Goal: Task Accomplishment & Management: Use online tool/utility

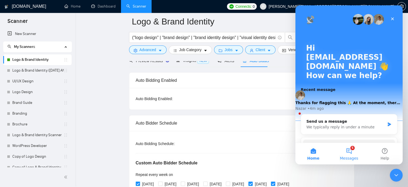
click at [344, 152] on button "5 Messages" at bounding box center [349, 153] width 36 height 21
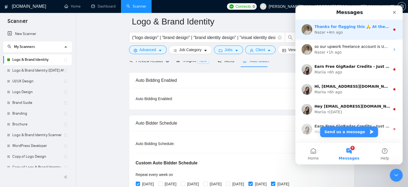
click at [349, 32] on div "Nazar • 4m ago" at bounding box center [353, 33] width 76 height 6
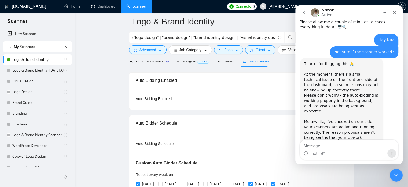
scroll to position [214, 0]
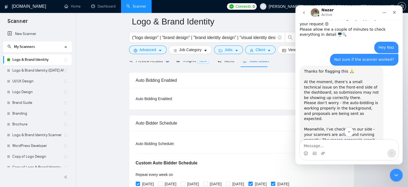
click at [305, 14] on icon "go back" at bounding box center [304, 12] width 4 height 4
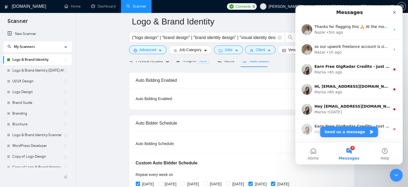
scroll to position [0, 0]
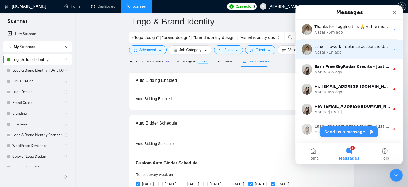
click at [358, 50] on div "Nazar • 1h ago" at bounding box center [353, 52] width 76 height 6
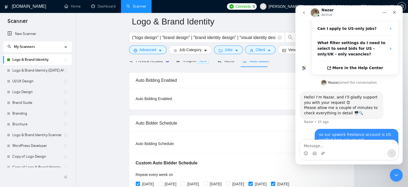
scroll to position [108, 0]
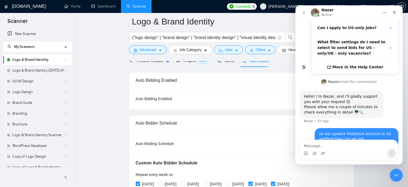
click at [302, 15] on button "go back" at bounding box center [304, 13] width 10 height 10
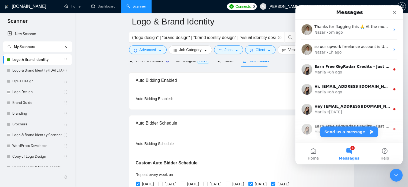
scroll to position [0, 0]
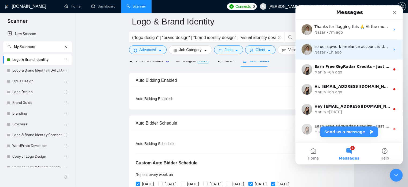
click at [346, 53] on div "Nazar • 1h ago" at bounding box center [353, 52] width 76 height 6
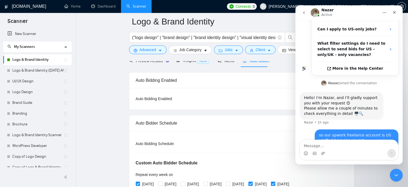
scroll to position [108, 0]
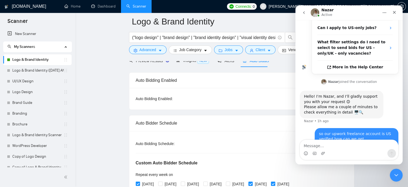
click at [335, 147] on textarea "Message…" at bounding box center [349, 144] width 98 height 9
type textarea "any update on this"
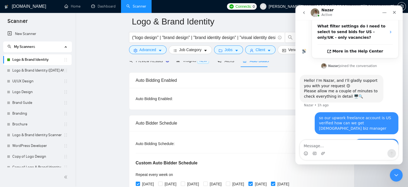
scroll to position [124, 0]
click at [393, 174] on icon "Close Intercom Messenger" at bounding box center [396, 174] width 6 height 6
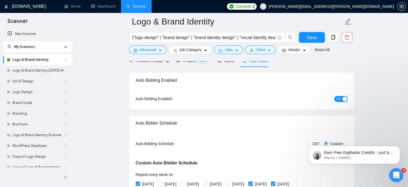
scroll to position [0, 0]
click at [267, 49] on icon "caret-down" at bounding box center [269, 51] width 4 height 4
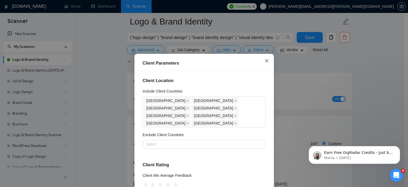
click at [266, 62] on icon "close" at bounding box center [266, 60] width 3 height 3
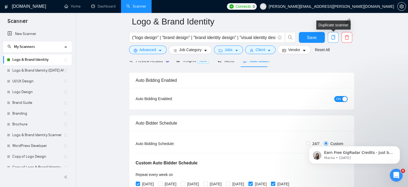
click at [335, 39] on icon "copy" at bounding box center [333, 37] width 5 height 5
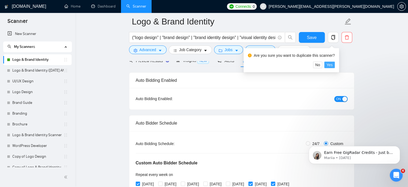
click at [334, 63] on button "Yes" at bounding box center [330, 64] width 10 height 6
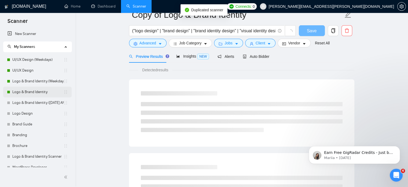
scroll to position [9, 0]
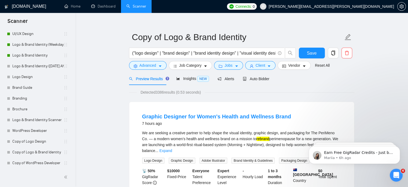
scroll to position [48, 0]
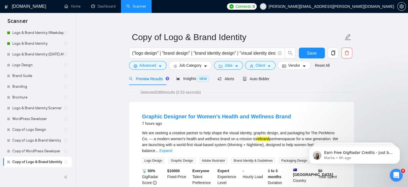
click at [48, 162] on link "Copy of Logo & Brand Identity" at bounding box center [37, 161] width 51 height 11
click at [348, 53] on icon "delete" at bounding box center [347, 53] width 4 height 4
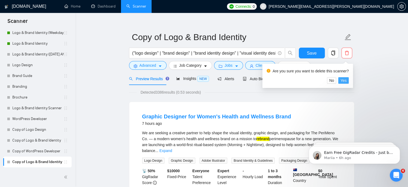
click at [347, 77] on button "Yes" at bounding box center [344, 80] width 10 height 6
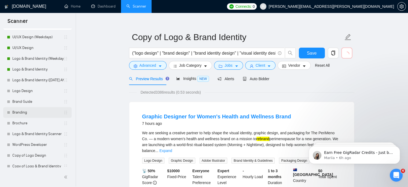
scroll to position [23, 0]
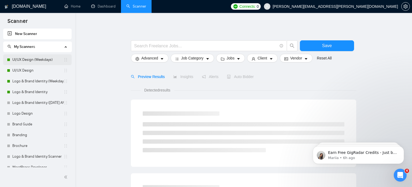
click at [31, 58] on link "UI/UX Design (Weekdays)" at bounding box center [37, 59] width 51 height 11
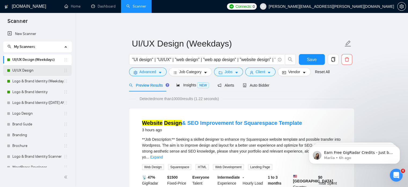
click at [32, 73] on link "UI/UX Design" at bounding box center [37, 70] width 51 height 11
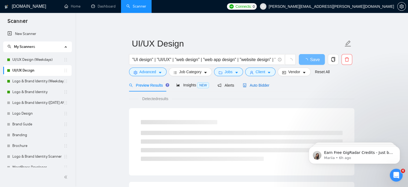
click at [260, 86] on span "Auto Bidder" at bounding box center [256, 85] width 27 height 4
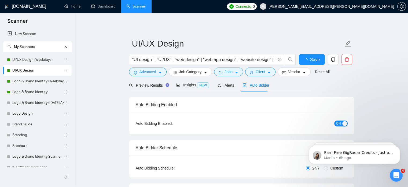
radio input "false"
radio input "true"
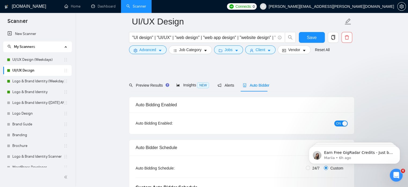
scroll to position [105, 0]
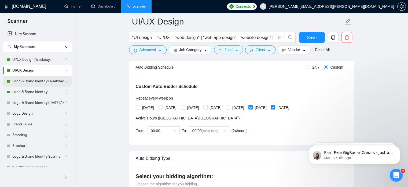
click at [35, 81] on link "Logo & Brand Identity (Weekdays)" at bounding box center [37, 81] width 51 height 11
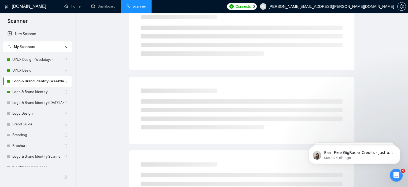
scroll to position [9, 0]
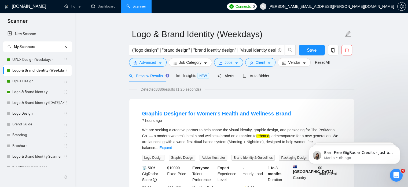
click at [37, 82] on link "UI/UX Design" at bounding box center [37, 81] width 51 height 11
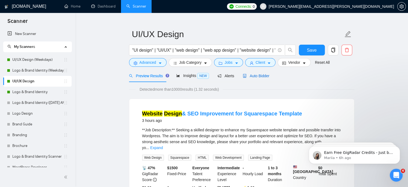
click at [260, 75] on span "Auto Bidder" at bounding box center [256, 76] width 27 height 4
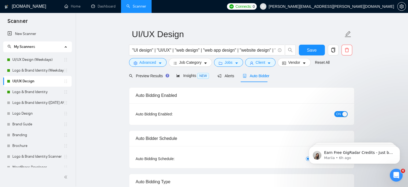
radio input "false"
radio input "true"
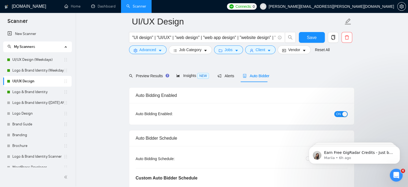
scroll to position [96, 0]
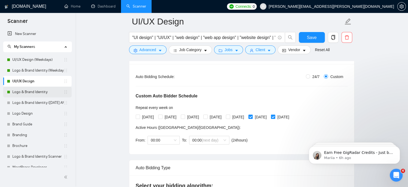
click at [44, 97] on link "Logo & Brand Identity" at bounding box center [37, 91] width 51 height 11
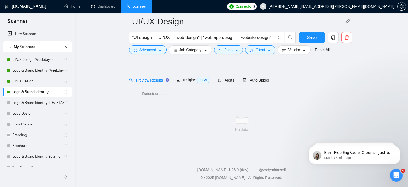
scroll to position [9, 0]
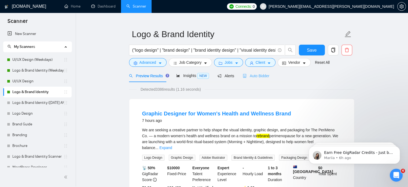
click at [255, 80] on div "Auto Bidder" at bounding box center [256, 75] width 27 height 13
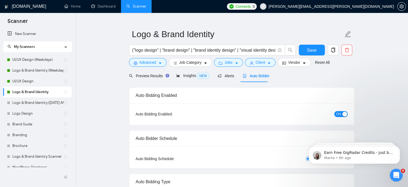
radio input "false"
radio input "true"
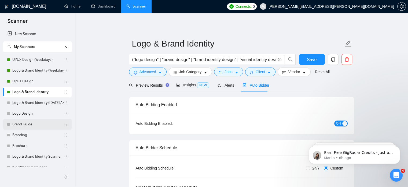
scroll to position [38, 0]
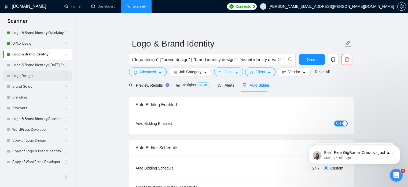
click at [41, 75] on link "Logo Design" at bounding box center [37, 75] width 51 height 11
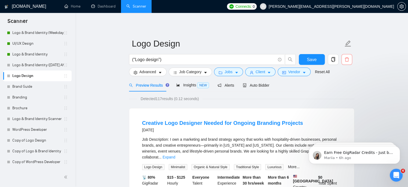
click at [348, 64] on button "button" at bounding box center [347, 59] width 11 height 11
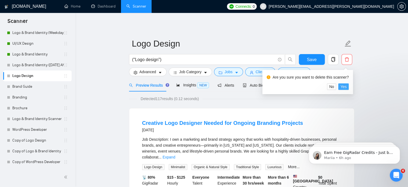
click at [345, 87] on span "Yes" at bounding box center [344, 87] width 6 height 6
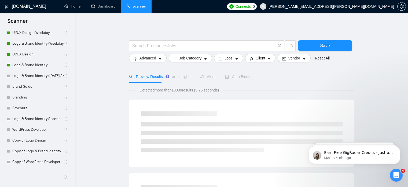
scroll to position [27, 0]
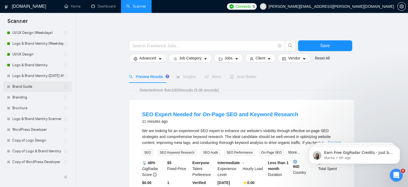
click at [28, 86] on link "Brand Guide" at bounding box center [37, 86] width 51 height 11
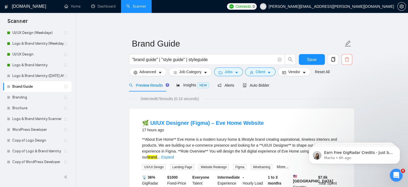
click at [350, 57] on span "delete" at bounding box center [347, 59] width 10 height 5
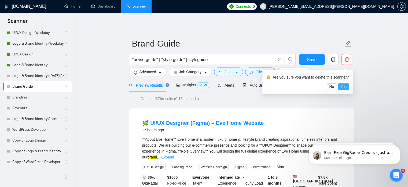
click at [344, 86] on span "Yes" at bounding box center [344, 87] width 6 height 6
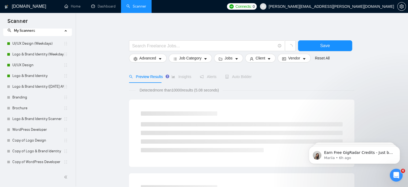
scroll to position [16, 0]
click at [20, 101] on link "Branding" at bounding box center [37, 97] width 51 height 11
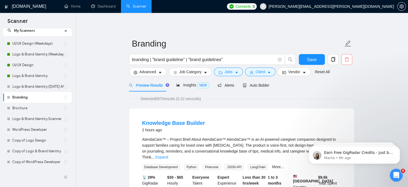
click at [347, 61] on icon "delete" at bounding box center [347, 59] width 5 height 5
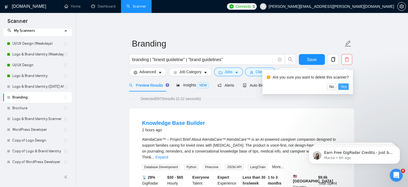
click at [343, 88] on span "Yes" at bounding box center [344, 87] width 6 height 6
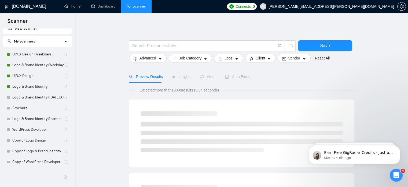
scroll to position [5, 0]
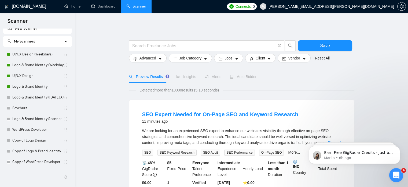
click at [398, 178] on div "Open Intercom Messenger" at bounding box center [396, 174] width 18 height 18
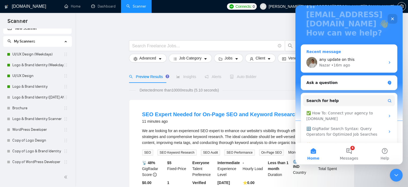
scroll to position [53, 0]
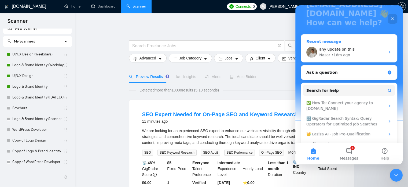
click at [352, 57] on div "Nazar • 16m ago" at bounding box center [353, 55] width 66 height 6
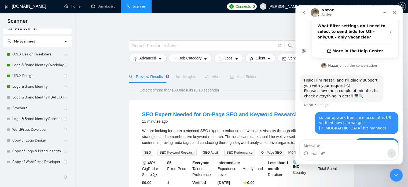
scroll to position [124, 0]
click at [306, 13] on icon "go back" at bounding box center [304, 12] width 4 height 4
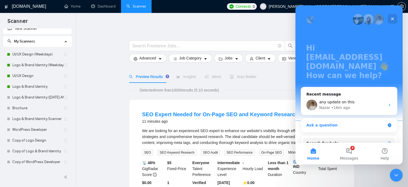
scroll to position [53, 0]
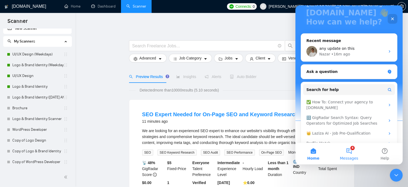
click at [350, 156] on span "Messages" at bounding box center [349, 158] width 19 height 4
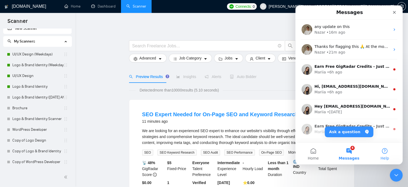
click at [383, 154] on button "Help" at bounding box center [385, 153] width 36 height 21
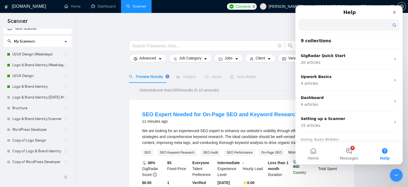
click at [338, 27] on input "Search for help" at bounding box center [349, 25] width 100 height 10
click at [318, 159] on span "Home" at bounding box center [313, 158] width 11 height 4
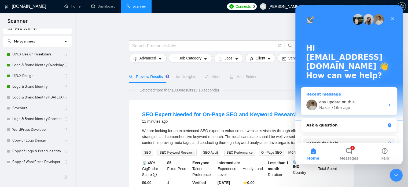
scroll to position [64, 0]
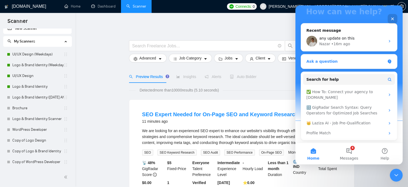
click at [345, 63] on div "Ask a question" at bounding box center [346, 62] width 79 height 6
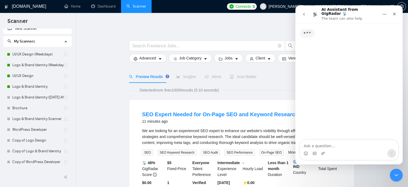
scroll to position [0, 0]
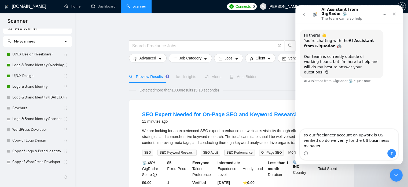
type textarea "so our freelancer account on upwork is US verified do do we verify for the US b…"
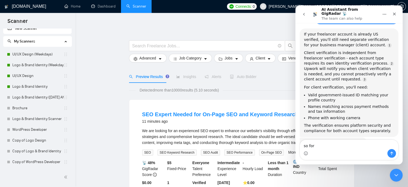
scroll to position [85, 0]
type textarea "s"
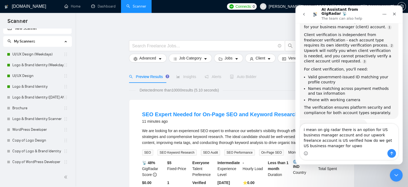
scroll to position [108, 0]
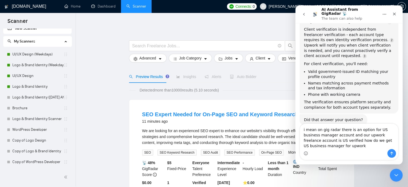
type textarea "i mean on gig radar there is an option for US business manager account and our …"
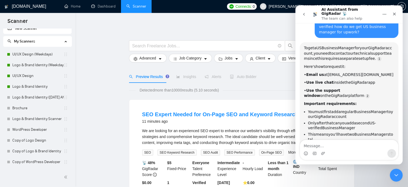
scroll to position [233, 0]
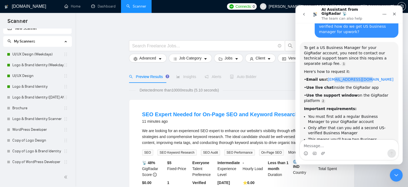
drag, startPoint x: 368, startPoint y: 55, endPoint x: 332, endPoint y: 57, distance: 36.0
click at [332, 77] on div "• Email us at support@gigradar.io" at bounding box center [349, 79] width 90 height 5
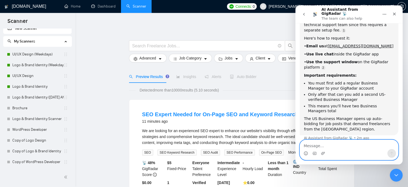
click at [330, 143] on textarea "Message…" at bounding box center [349, 144] width 98 height 9
type textarea "can u draft an email which i can send to support"
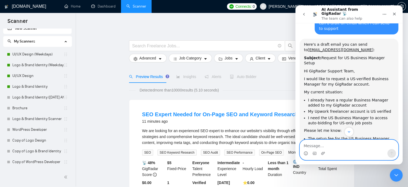
scroll to position [387, 0]
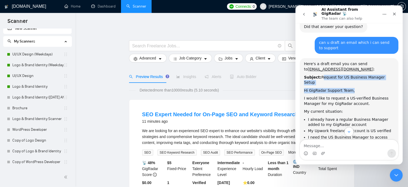
drag, startPoint x: 318, startPoint y: 53, endPoint x: 388, endPoint y: 56, distance: 69.3
click at [388, 61] on div "Here's a draft email you can send to support@gigradar.io : Subject: Request for…" at bounding box center [349, 128] width 90 height 135
copy div "Request for US Business Manager Setup Hi GigRadar Support Team,"
click at [388, 61] on div "Here's a draft email you can send to support@gigradar.io : Subject: Request for…" at bounding box center [349, 128] width 90 height 135
drag, startPoint x: 318, startPoint y: 51, endPoint x: 388, endPoint y: 53, distance: 69.0
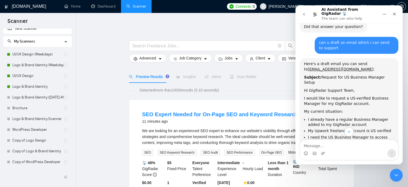
click at [388, 75] on div "Subject: Request for US Business Manager Setup" at bounding box center [349, 80] width 90 height 10
copy div "Request for US Business Manager Setup"
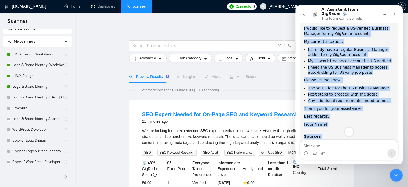
scroll to position [485, 0]
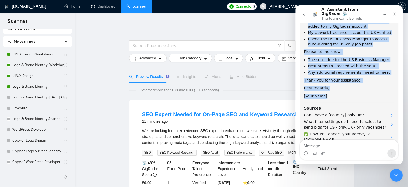
drag, startPoint x: 305, startPoint y: 58, endPoint x: 367, endPoint y: 70, distance: 63.2
click at [367, 70] on div "Here's a draft email you can send to support@gigradar.io : Subject: Request for…" at bounding box center [349, 52] width 90 height 179
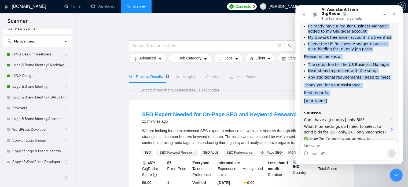
scroll to position [479, 0]
copy div "Hi GigRadar Support Team, I would like to request a US-verified Business Manage…"
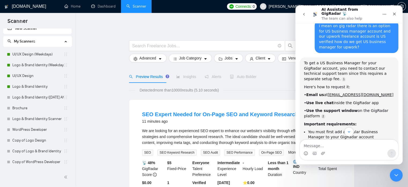
scroll to position [165, 0]
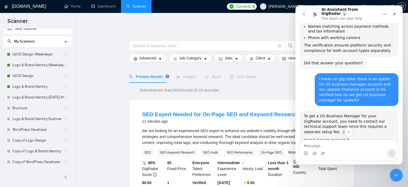
click at [305, 10] on button "go back" at bounding box center [304, 14] width 10 height 10
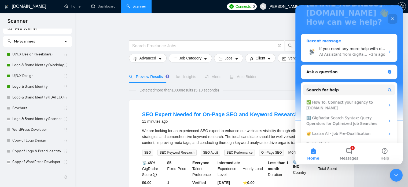
scroll to position [53, 0]
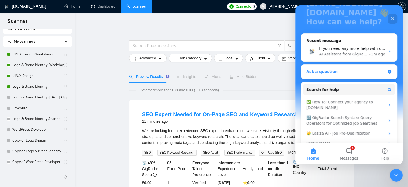
click at [352, 75] on div "Ask a question" at bounding box center [349, 71] width 96 height 14
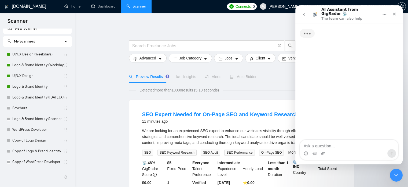
scroll to position [0, 0]
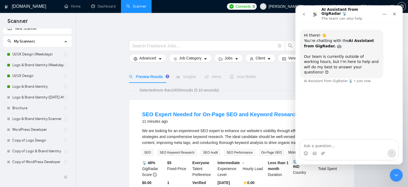
click at [305, 14] on icon "go back" at bounding box center [304, 14] width 4 height 4
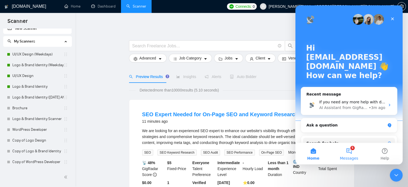
click at [350, 150] on button "5 Messages" at bounding box center [349, 153] width 36 height 21
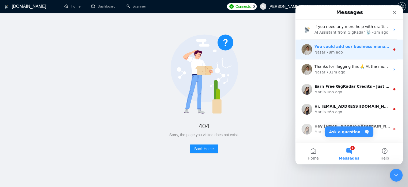
click at [355, 52] on div "Nazar • 8m ago" at bounding box center [353, 52] width 76 height 6
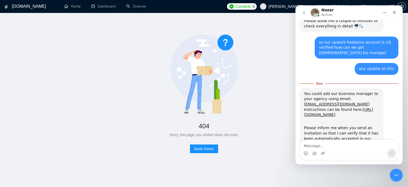
scroll to position [193, 0]
click at [72, 9] on link "Home" at bounding box center [72, 6] width 16 height 5
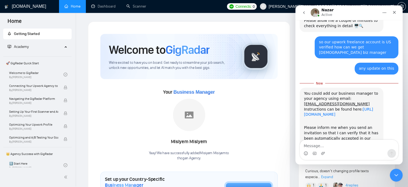
click at [327, 107] on link "https://help.gigradar.io/en/articles/6622579-how-to-connect-your-agency-to-gigr…" at bounding box center [338, 112] width 69 height 10
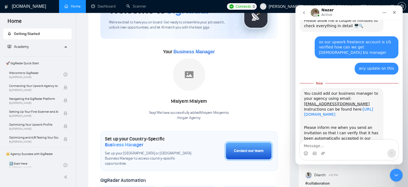
click at [311, 107] on link "https://help.gigradar.io/en/articles/6622579-how-to-connect-your-agency-to-gigr…" at bounding box center [338, 112] width 69 height 10
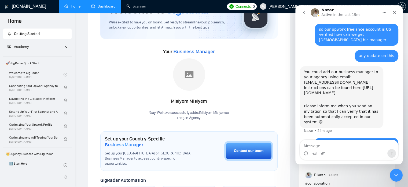
scroll to position [223, 0]
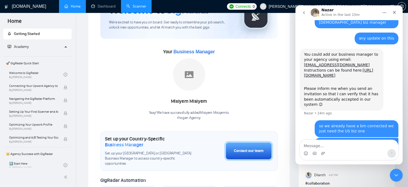
click at [141, 4] on link "Scanner" at bounding box center [136, 6] width 20 height 5
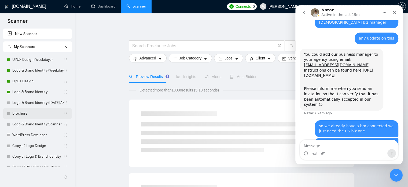
drag, startPoint x: 37, startPoint y: 112, endPoint x: 55, endPoint y: 107, distance: 19.2
click at [37, 112] on link "Brochure" at bounding box center [37, 113] width 51 height 11
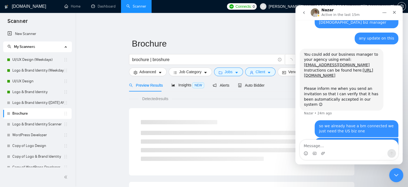
click at [394, 173] on icon "Close Intercom Messenger" at bounding box center [396, 174] width 6 height 6
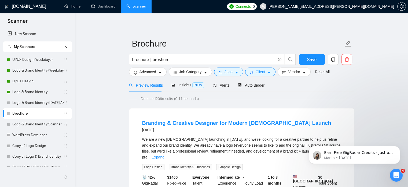
scroll to position [223, 0]
click at [347, 60] on icon "delete" at bounding box center [347, 59] width 5 height 5
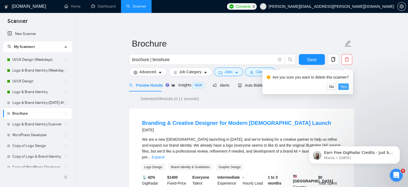
click at [344, 87] on span "Yes" at bounding box center [344, 87] width 6 height 6
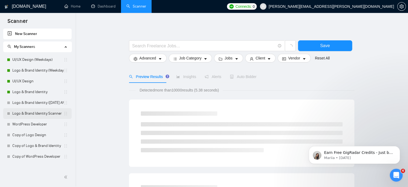
click at [50, 116] on link "Logo & Brand Identity Scanner" at bounding box center [37, 113] width 51 height 11
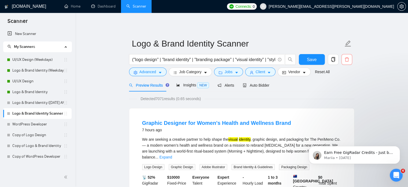
click at [347, 60] on icon "delete" at bounding box center [347, 59] width 5 height 5
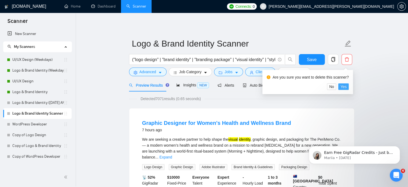
click at [345, 87] on span "Yes" at bounding box center [344, 87] width 6 height 6
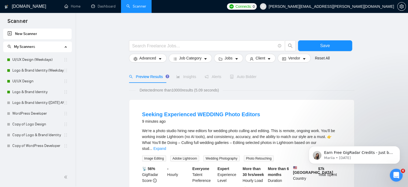
click at [31, 34] on link "New Scanner" at bounding box center [38, 33] width 60 height 11
click at [11, 32] on link "New Scanner" at bounding box center [38, 33] width 60 height 11
click at [10, 33] on link "New Scanner" at bounding box center [38, 33] width 60 height 11
click at [13, 31] on link "New Scanner" at bounding box center [38, 33] width 60 height 11
click at [27, 35] on link "New Scanner" at bounding box center [38, 33] width 60 height 11
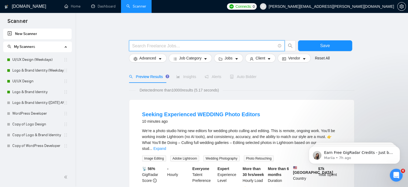
click at [211, 48] on input "text" at bounding box center [203, 45] width 143 height 7
paste input "("pitch deck" | "presentation design" | "slide design" | "PowerPoint design" | …"
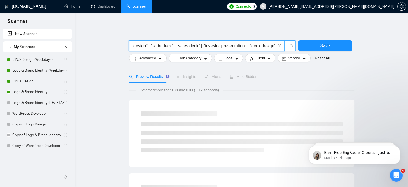
click at [288, 44] on button "button" at bounding box center [290, 45] width 11 height 11
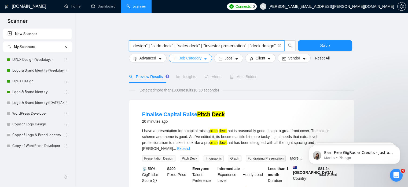
type input "("pitch deck" | "presentation design" | "slide design" | "PowerPoint design" | …"
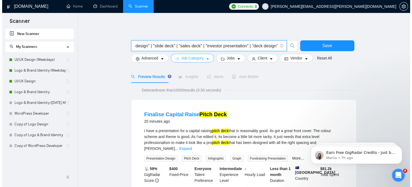
scroll to position [0, 0]
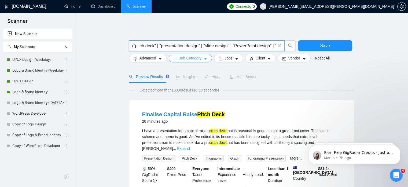
click at [206, 62] on button "Job Category" at bounding box center [190, 58] width 43 height 9
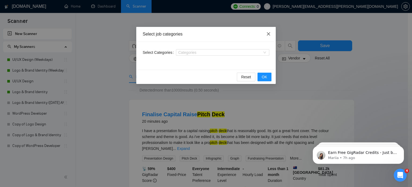
click at [267, 35] on icon "close" at bounding box center [269, 34] width 4 height 4
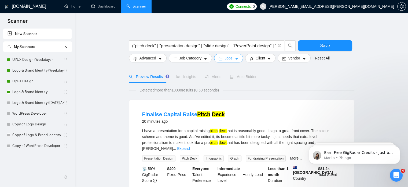
click at [236, 56] on button "Jobs" at bounding box center [228, 58] width 29 height 9
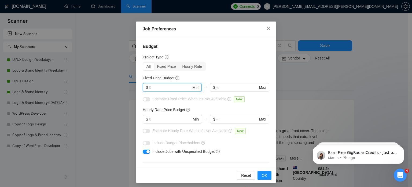
click at [178, 88] on input "text" at bounding box center [170, 87] width 42 height 6
type input "1000"
click at [164, 120] on input "text" at bounding box center [170, 119] width 42 height 6
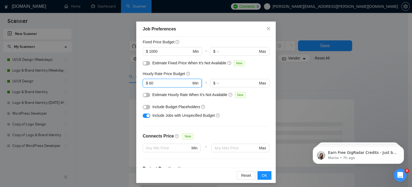
scroll to position [37, 0]
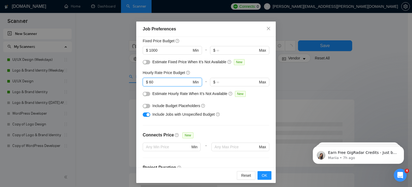
type input "60"
click at [147, 116] on div "button" at bounding box center [148, 114] width 3 height 3
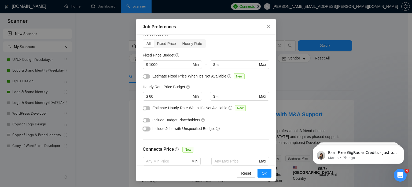
scroll to position [0, 0]
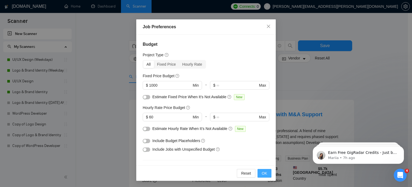
click at [260, 169] on button "OK" at bounding box center [265, 173] width 14 height 9
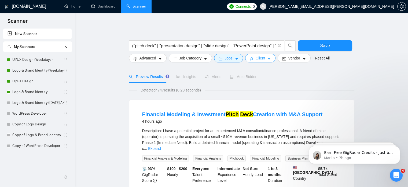
click at [265, 62] on button "Client" at bounding box center [260, 58] width 31 height 9
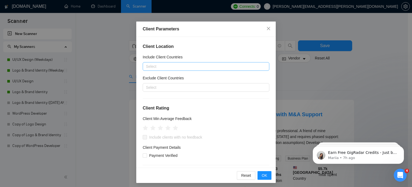
click at [204, 64] on div at bounding box center [203, 66] width 119 height 6
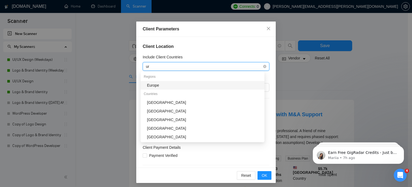
type input "uni"
click at [172, 84] on div "[GEOGRAPHIC_DATA]" at bounding box center [204, 85] width 114 height 6
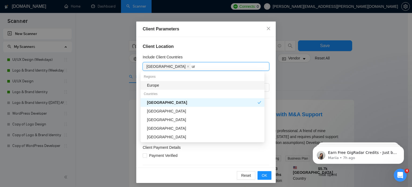
type input "uni"
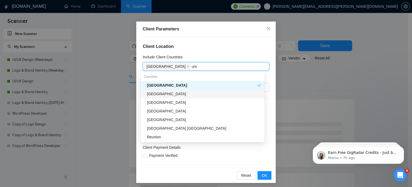
click at [169, 95] on div "[GEOGRAPHIC_DATA]" at bounding box center [204, 94] width 114 height 6
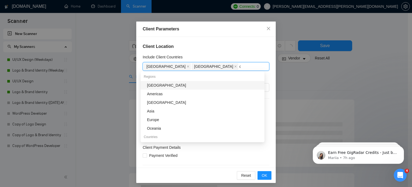
type input "can"
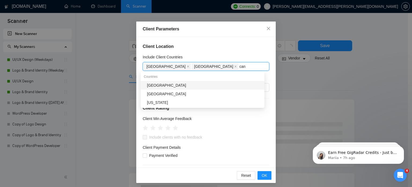
click at [171, 86] on div "[GEOGRAPHIC_DATA]" at bounding box center [204, 85] width 114 height 6
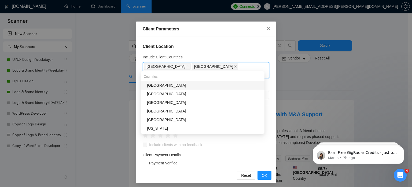
type input "aus"
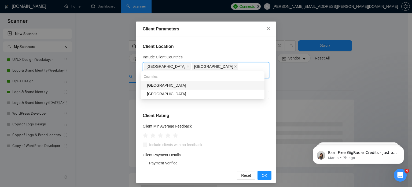
click at [171, 86] on div "[GEOGRAPHIC_DATA]" at bounding box center [204, 85] width 114 height 6
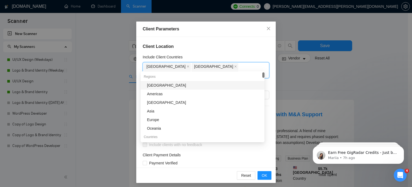
type input "m"
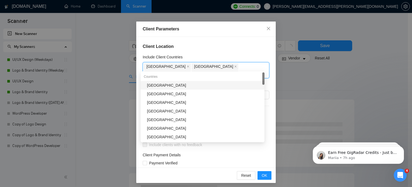
type input "new"
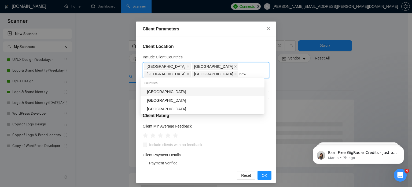
click at [164, 92] on div "[GEOGRAPHIC_DATA]" at bounding box center [204, 92] width 114 height 6
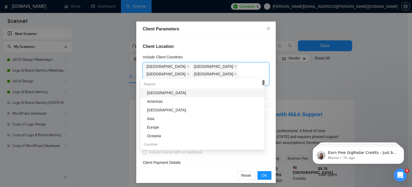
type input "ire"
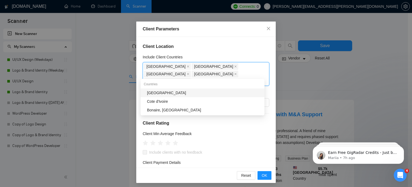
click at [153, 93] on div "[GEOGRAPHIC_DATA]" at bounding box center [204, 93] width 114 height 6
type input "sing"
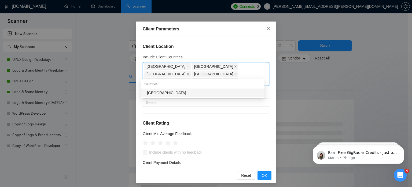
click at [165, 93] on div "[GEOGRAPHIC_DATA]" at bounding box center [204, 93] width 114 height 6
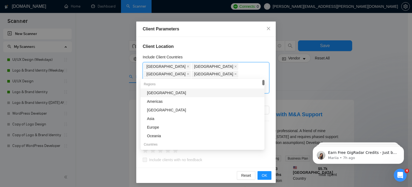
click at [245, 39] on div "Client Location Include Client Countries United States, United Kingdom, Canada,…" at bounding box center [206, 102] width 140 height 131
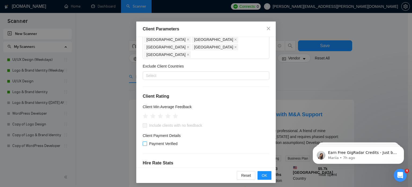
scroll to position [34, 0]
click at [143, 141] on input "Payment Verified" at bounding box center [145, 143] width 4 height 4
checkbox input "true"
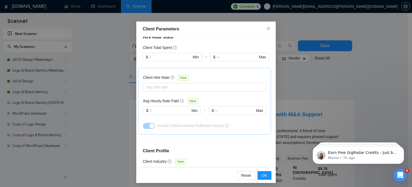
scroll to position [212, 0]
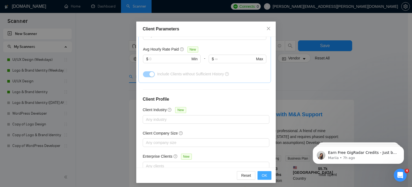
click at [264, 177] on span "OK" at bounding box center [264, 175] width 5 height 6
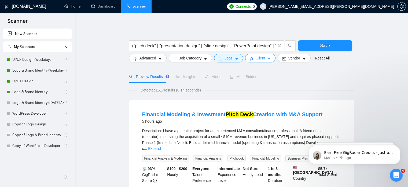
click at [267, 61] on icon "caret-down" at bounding box center [269, 59] width 4 height 4
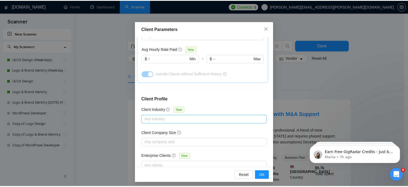
scroll to position [0, 0]
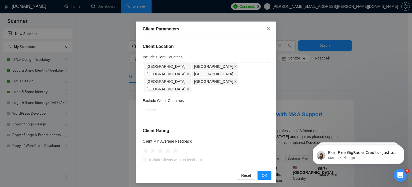
click at [304, 88] on div "Client Parameters Client Location Include Client Countries United States United…" at bounding box center [206, 93] width 412 height 187
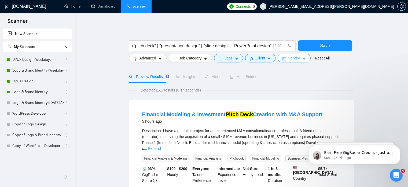
click at [292, 62] on button "Vendor" at bounding box center [294, 58] width 33 height 9
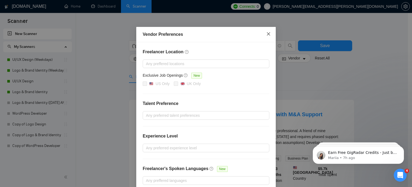
click at [268, 36] on icon "close" at bounding box center [269, 34] width 4 height 4
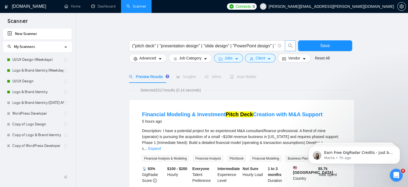
click at [287, 46] on span "search" at bounding box center [290, 45] width 10 height 5
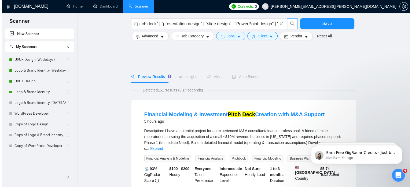
scroll to position [52, 0]
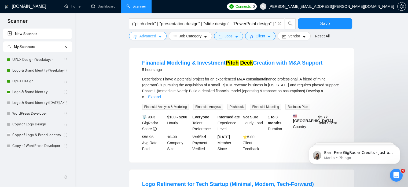
click at [156, 35] on span "Advanced" at bounding box center [148, 36] width 17 height 6
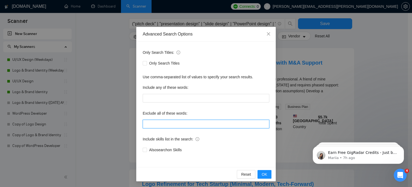
click at [169, 126] on input "text" at bounding box center [206, 124] width 127 height 9
paste input ""content writer", "copywriter", "script writer", "editor", "coach", "course cre…"
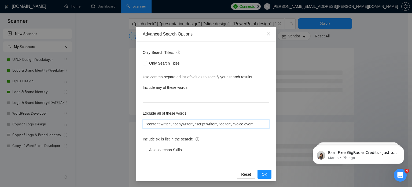
scroll to position [0, 0]
click at [248, 124] on input ""content writer", "copywriter", "script writer", ", "voice over"" at bounding box center [206, 124] width 127 height 9
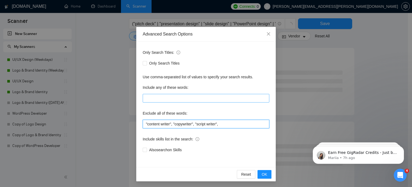
type input ""content writer", "copywriter", "script writer","
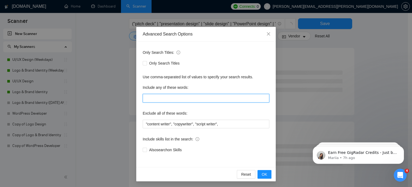
click at [227, 97] on input "text" at bounding box center [206, 98] width 127 height 9
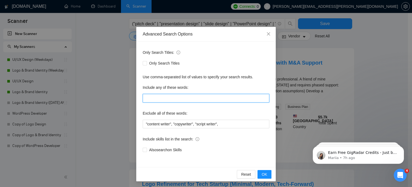
paste input ""pitch deck", "presentation design", "slide design", "investor presentation", "…"
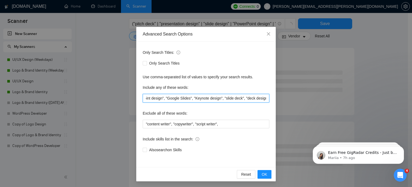
scroll to position [1, 0]
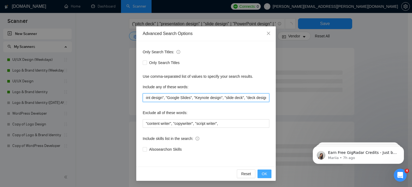
type input ""pitch deck", "presentation design", "slide design", "investor presentation", "…"
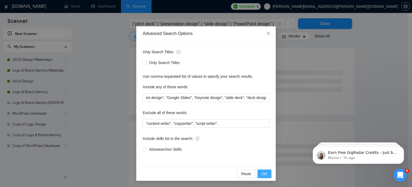
scroll to position [0, 0]
click at [263, 172] on span "OK" at bounding box center [264, 174] width 5 height 6
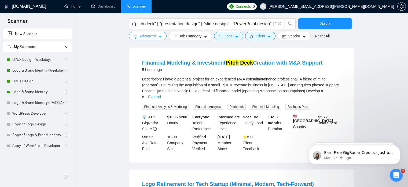
scroll to position [64, 0]
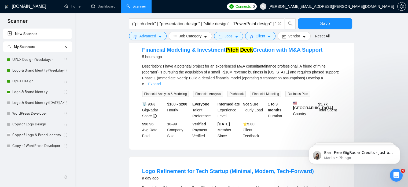
click at [161, 82] on link "Expand" at bounding box center [154, 84] width 13 height 4
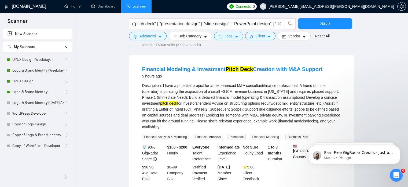
scroll to position [45, 0]
click at [261, 68] on link "Financial Modeling & Investment Pitch Deck Creation with M&A Support" at bounding box center [232, 69] width 181 height 6
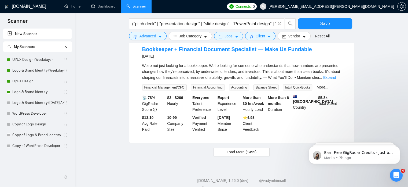
scroll to position [577, 0]
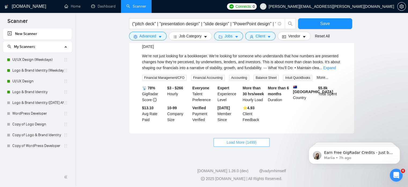
click at [232, 139] on span "Load More (1499)" at bounding box center [242, 142] width 30 height 6
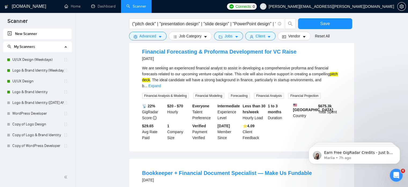
scroll to position [443, 0]
click at [161, 84] on link "Expand" at bounding box center [155, 86] width 13 height 4
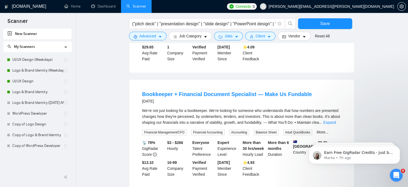
scroll to position [515, 0]
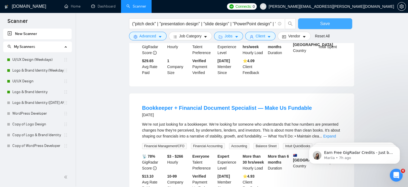
click at [327, 24] on span "Save" at bounding box center [325, 23] width 10 height 7
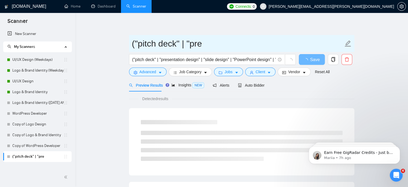
click at [192, 47] on input "("pitch deck" | "pre" at bounding box center [238, 43] width 212 height 13
paste input "Pitch Deck & Presentation Design"
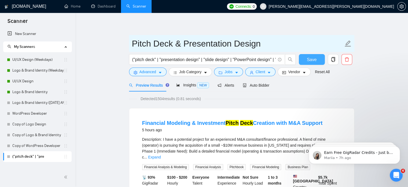
type input "Pitch Deck & Presentation Design"
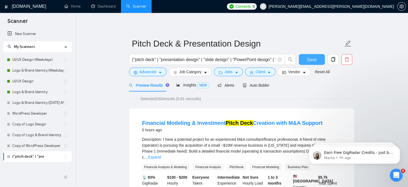
click at [314, 60] on span "Save" at bounding box center [312, 59] width 10 height 7
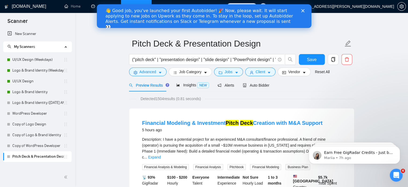
click at [304, 11] on icon "Close" at bounding box center [302, 10] width 3 height 3
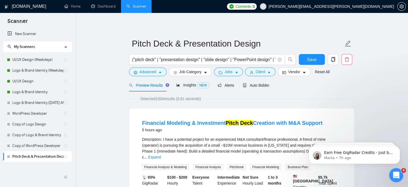
click at [392, 169] on div "Open Intercom Messenger" at bounding box center [396, 174] width 18 height 18
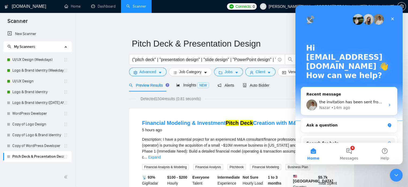
click at [397, 178] on div "Close Intercom Messenger" at bounding box center [395, 174] width 13 height 13
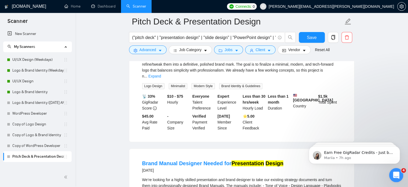
scroll to position [209, 0]
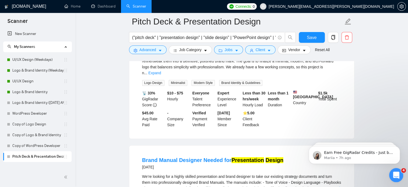
click at [390, 173] on div "Open Intercom Messenger" at bounding box center [396, 174] width 18 height 18
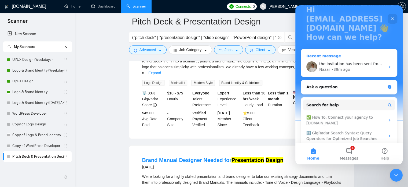
scroll to position [38, 0]
click at [346, 70] on div "• 39m ago" at bounding box center [341, 69] width 19 height 6
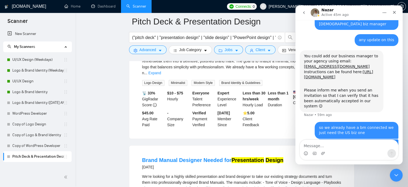
scroll to position [223, 0]
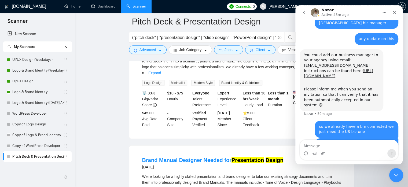
click at [395, 171] on icon "Close Intercom Messenger" at bounding box center [396, 174] width 6 height 6
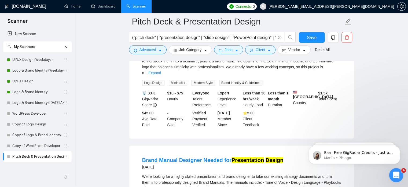
scroll to position [0, 0]
click at [397, 171] on div "Open Intercom Messenger" at bounding box center [396, 174] width 18 height 18
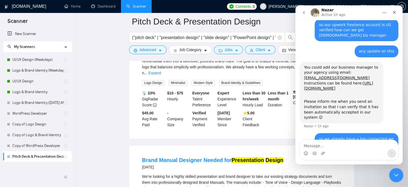
scroll to position [223, 0]
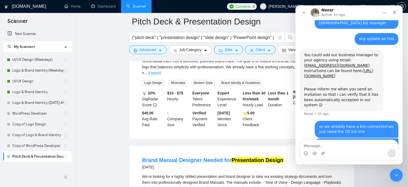
click at [305, 10] on icon "go back" at bounding box center [304, 12] width 4 height 4
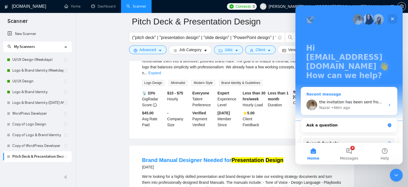
scroll to position [34, 0]
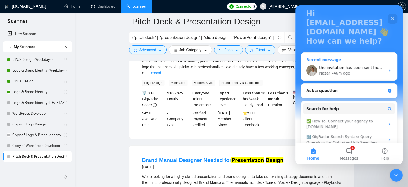
click at [349, 91] on div "Ask a question" at bounding box center [346, 91] width 79 height 6
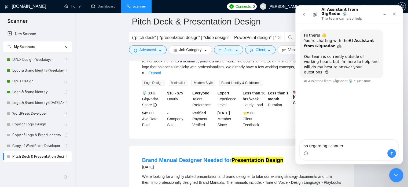
type textarea "so regarding scanner"
click at [391, 178] on div "Close Intercom Messenger" at bounding box center [395, 174] width 13 height 13
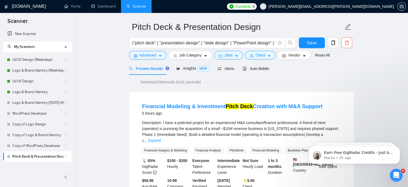
scroll to position [0, 0]
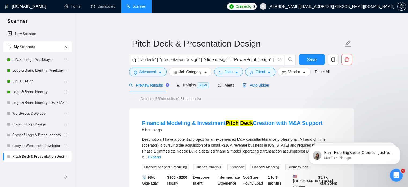
click at [257, 86] on span "Auto Bidder" at bounding box center [256, 85] width 27 height 4
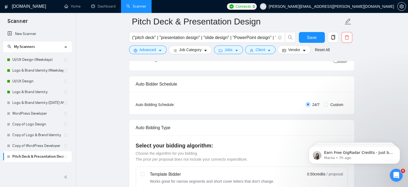
scroll to position [67, 0]
click at [393, 174] on icon "Open Intercom Messenger" at bounding box center [396, 174] width 9 height 9
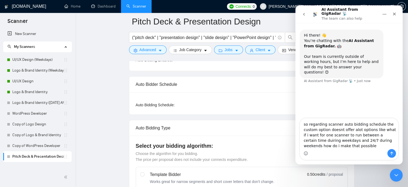
type textarea "so regarding scanner auto bidding schedule the custom option doesnt offer alot …"
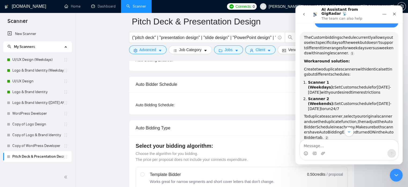
scroll to position [93, 0]
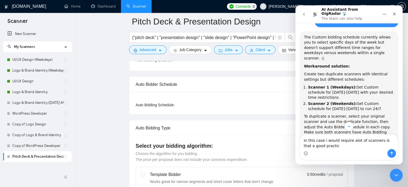
type textarea "in this case i would require alot of scanners is that a good practice"
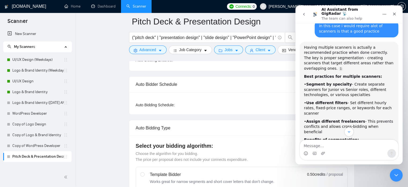
scroll to position [299, 0]
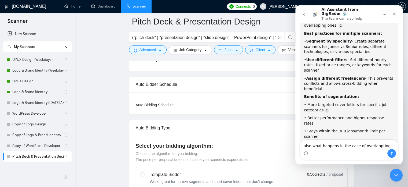
type textarea "also what happens in the case of overlappting"
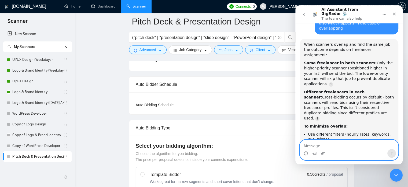
scroll to position [465, 0]
type textarea "if the job is applied for"
type textarea "u"
type textarea "isnt this job already applied from"
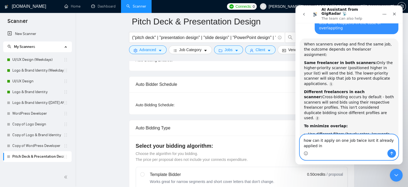
scroll to position [470, 0]
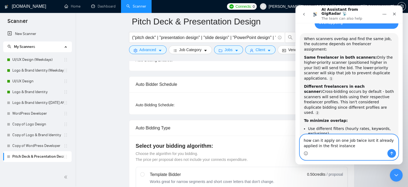
type textarea "how can it apply on one job twice isnt it already applied in the first instance"
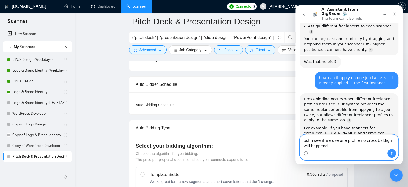
scroll to position [602, 0]
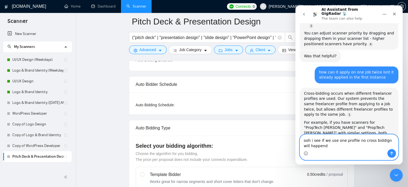
type textarea "ooh i see if we use one profile no cross biddign will happen"
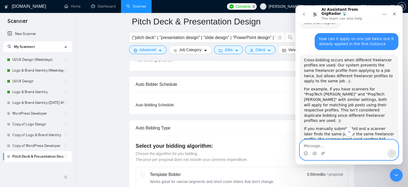
scroll to position [711, 0]
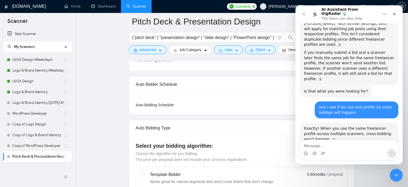
click at [303, 12] on icon "go back" at bounding box center [304, 14] width 4 height 4
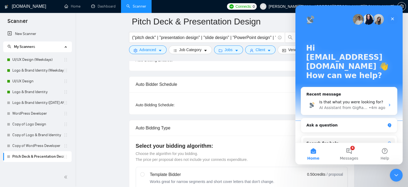
scroll to position [35, 0]
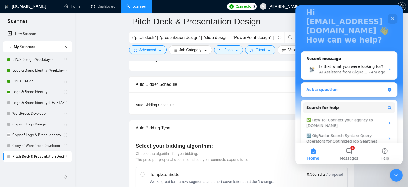
click at [331, 87] on div "Ask a question" at bounding box center [346, 90] width 79 height 6
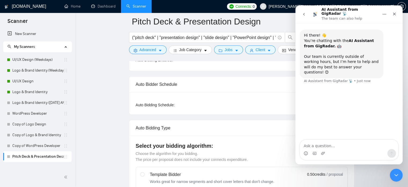
click at [305, 16] on button "go back" at bounding box center [304, 14] width 10 height 10
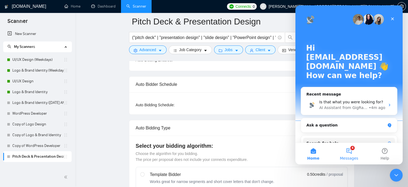
click at [342, 156] on span "Messages" at bounding box center [349, 158] width 19 height 4
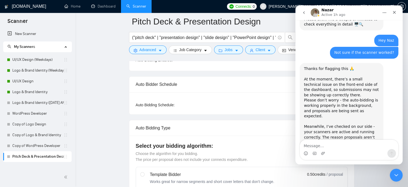
scroll to position [231, 0]
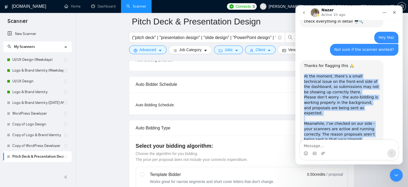
drag, startPoint x: 303, startPoint y: 54, endPoint x: 364, endPoint y: 121, distance: 90.5
click at [364, 121] on div "Thanks for flagging this 🙏 At the moment, there’s a small technical issue on th…" at bounding box center [342, 110] width 84 height 101
copy div "At the moment, there’s a small technical issue on the front-end side of the das…"
click at [307, 15] on button "go back" at bounding box center [304, 13] width 10 height 10
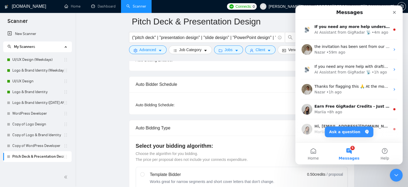
scroll to position [0, 0]
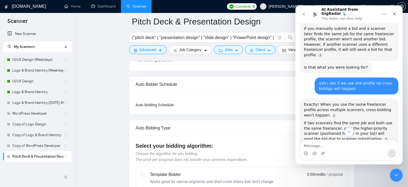
scroll to position [751, 0]
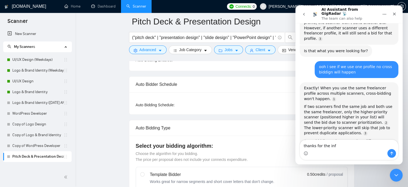
type textarea "thanks for the info"
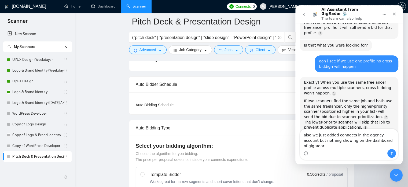
type textarea "also we just added connects in the agency account but nothing showing on the da…"
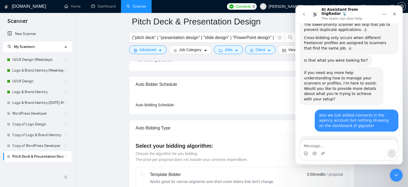
scroll to position [857, 0]
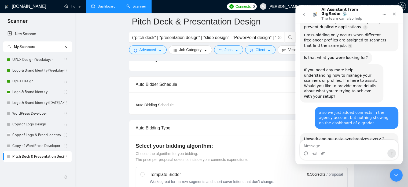
click at [108, 7] on link "Dashboard" at bounding box center [103, 6] width 24 height 5
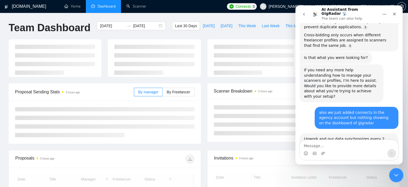
click at [396, 176] on icon "Close Intercom Messenger" at bounding box center [396, 174] width 6 height 6
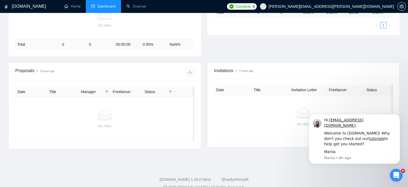
scroll to position [143, 0]
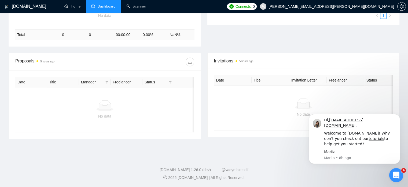
click at [395, 172] on icon "Open Intercom Messenger" at bounding box center [396, 174] width 9 height 9
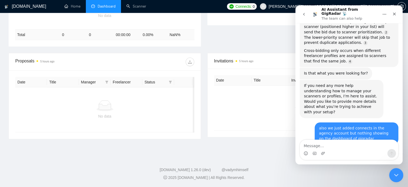
scroll to position [848, 0]
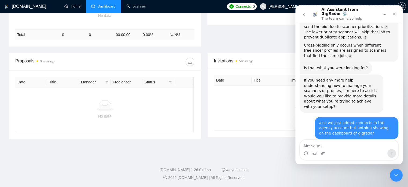
click at [339, 148] on textarea "Message…" at bounding box center [349, 144] width 98 height 9
type textarea "thanks"
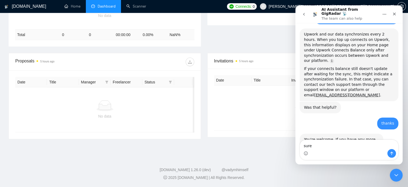
scroll to position [962, 0]
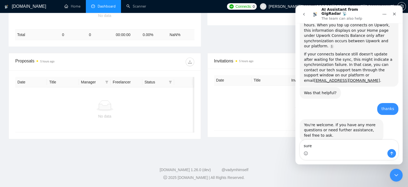
scroll to position [977, 0]
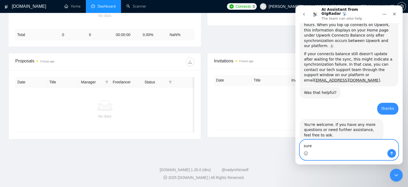
click at [337, 146] on textarea "sure" at bounding box center [349, 144] width 98 height 9
type textarea "s"
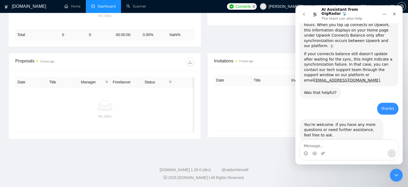
scroll to position [956, 0]
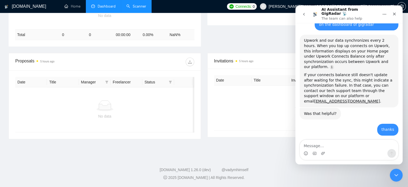
click at [133, 6] on link "Scanner" at bounding box center [136, 6] width 20 height 5
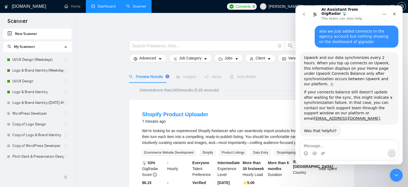
scroll to position [939, 0]
click at [304, 17] on button "go back" at bounding box center [304, 14] width 10 height 10
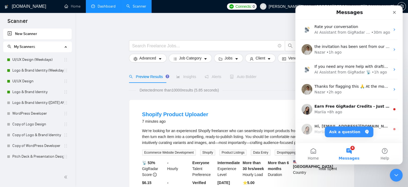
scroll to position [0, 0]
click at [392, 175] on div "Close Intercom Messenger" at bounding box center [395, 174] width 13 height 13
